Goal: Find specific page/section: Find specific page/section

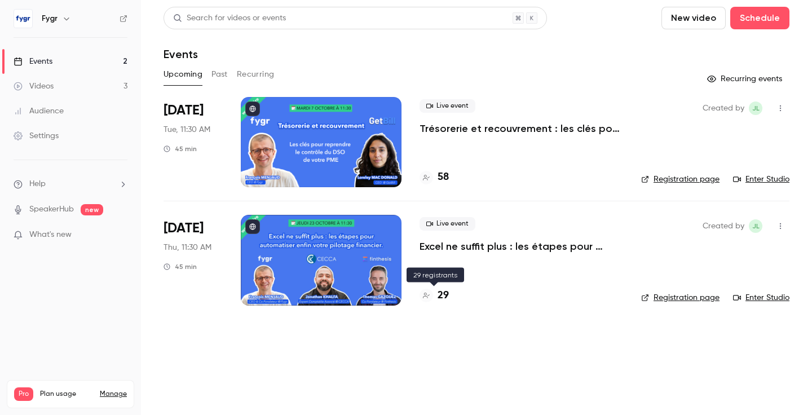
click at [441, 298] on h4 "29" at bounding box center [442, 295] width 11 height 15
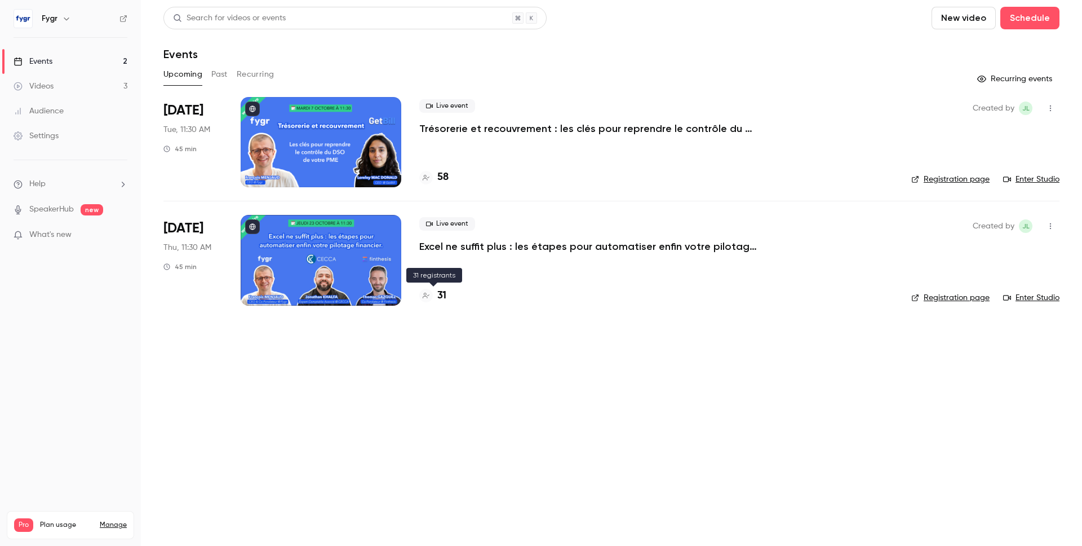
click at [442, 300] on h4 "31" at bounding box center [441, 295] width 9 height 15
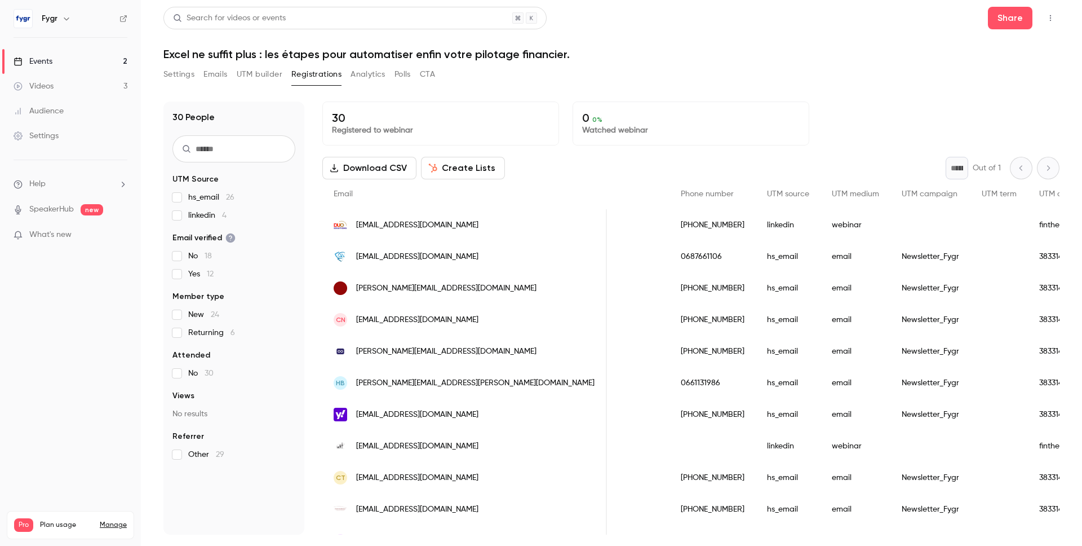
click at [1039, 194] on span "UTM content" at bounding box center [1062, 194] width 46 height 8
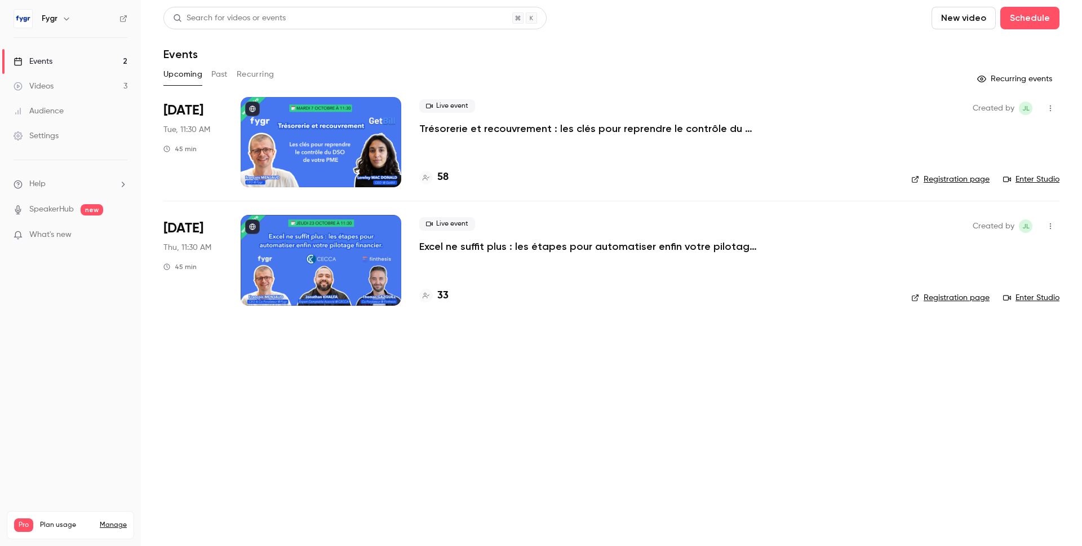
click at [441, 295] on h4 "33" at bounding box center [442, 295] width 11 height 15
click at [448, 288] on h4 "33" at bounding box center [442, 295] width 11 height 15
